Goal: Information Seeking & Learning: Compare options

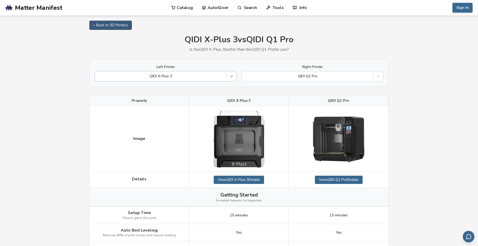
click at [231, 77] on icon at bounding box center [231, 76] width 5 height 5
click at [378, 77] on icon at bounding box center [378, 77] width 3 height 2
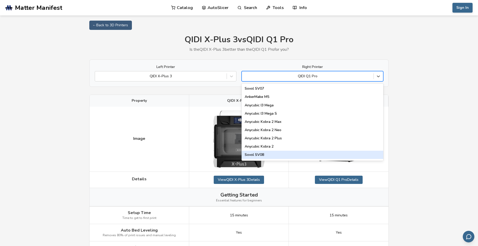
click at [261, 154] on div "Sovol SV08" at bounding box center [313, 155] width 142 height 8
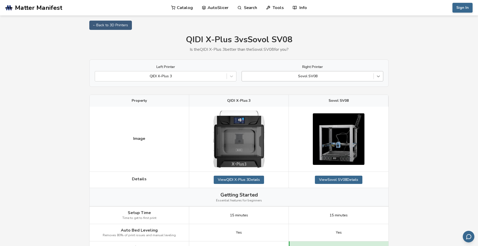
click at [380, 77] on icon at bounding box center [378, 76] width 5 height 5
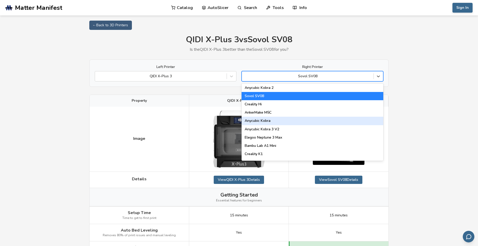
scroll to position [88, 0]
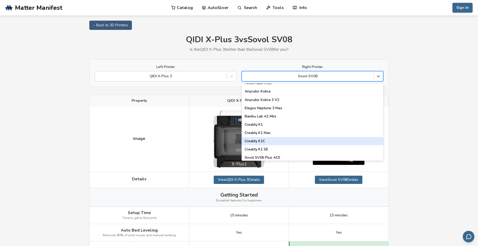
click at [283, 140] on div "Creality K1C" at bounding box center [313, 141] width 142 height 8
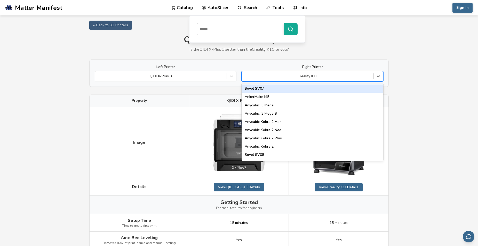
click at [378, 75] on icon at bounding box center [378, 76] width 5 height 5
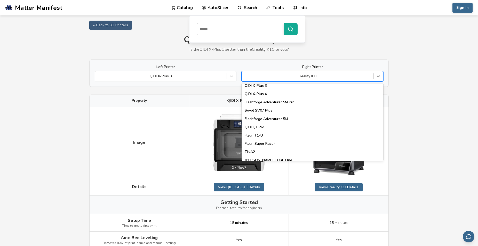
scroll to position [605, 0]
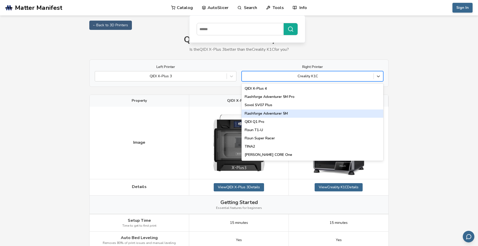
click at [278, 114] on div "Flashforge Adventurer 5M" at bounding box center [313, 114] width 142 height 8
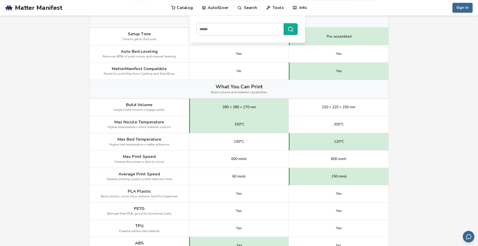
scroll to position [211, 0]
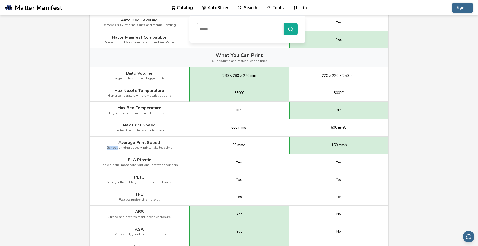
drag, startPoint x: 119, startPoint y: 142, endPoint x: 158, endPoint y: 144, distance: 38.8
click at [158, 144] on div "Average Print Speed General printing speed = prints take less time" at bounding box center [140, 145] width 100 height 17
click at [169, 146] on div "Average Print Speed General printing speed = prints take less time" at bounding box center [140, 145] width 100 height 17
drag, startPoint x: 162, startPoint y: 144, endPoint x: 115, endPoint y: 144, distance: 47.0
click at [127, 141] on div "Average Print Speed General printing speed = prints take less time" at bounding box center [140, 145] width 100 height 17
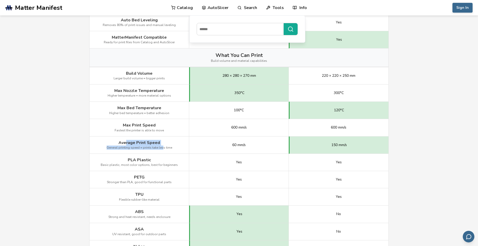
click at [114, 144] on div "Average Print Speed General printing speed = prints take less time" at bounding box center [140, 145] width 100 height 17
drag, startPoint x: 120, startPoint y: 142, endPoint x: 158, endPoint y: 144, distance: 38.2
click at [158, 144] on span "Average Print Speed" at bounding box center [139, 143] width 42 height 5
copy span "Average Print Speed"
